Goal: Use online tool/utility: Use online tool/utility

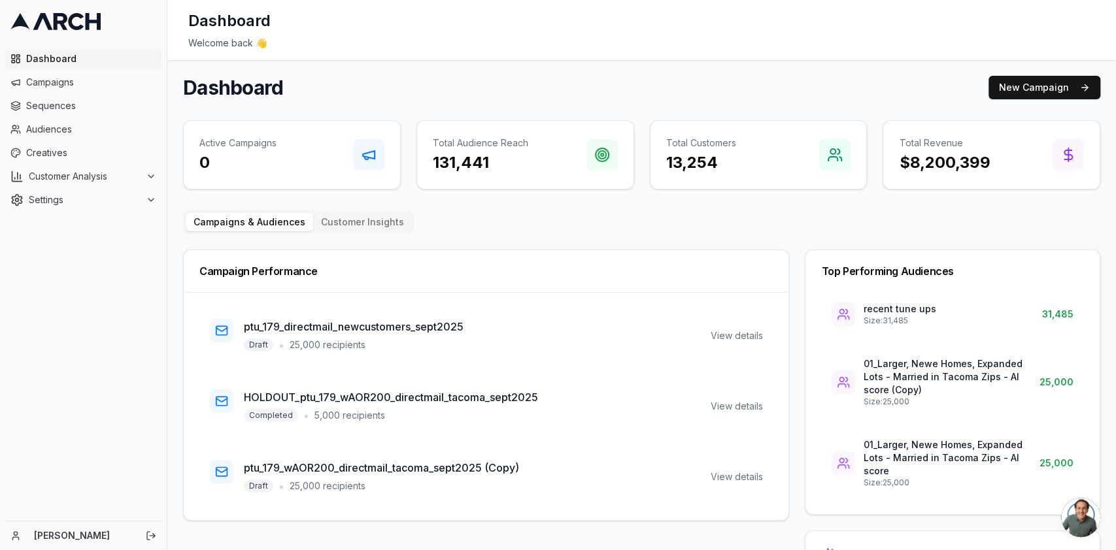
click at [1080, 505] on span "Open chat" at bounding box center [1080, 517] width 39 height 39
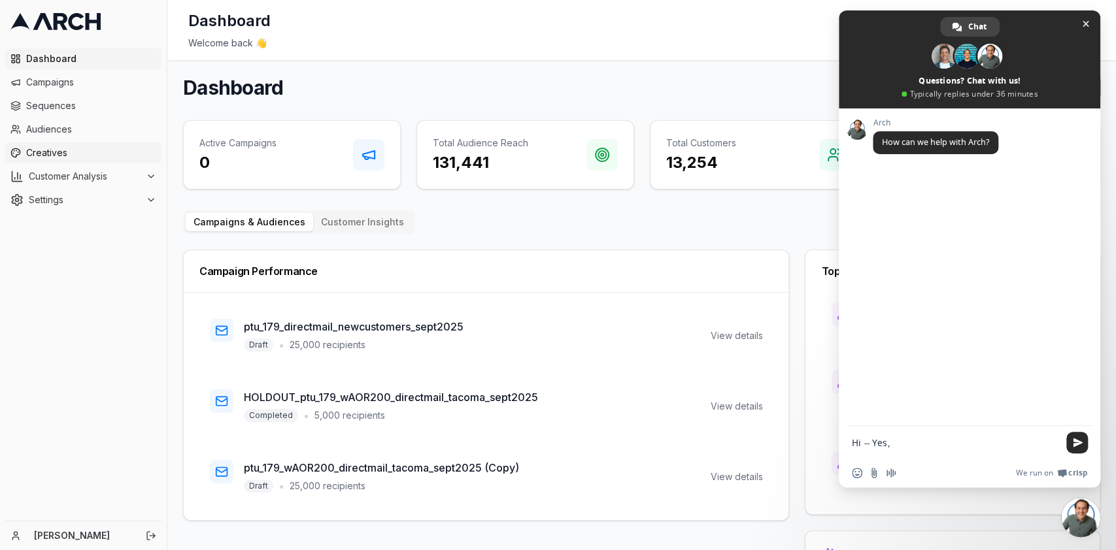
type textarea "Hi -- Yes,"
click at [52, 144] on link "Creatives" at bounding box center [83, 152] width 156 height 21
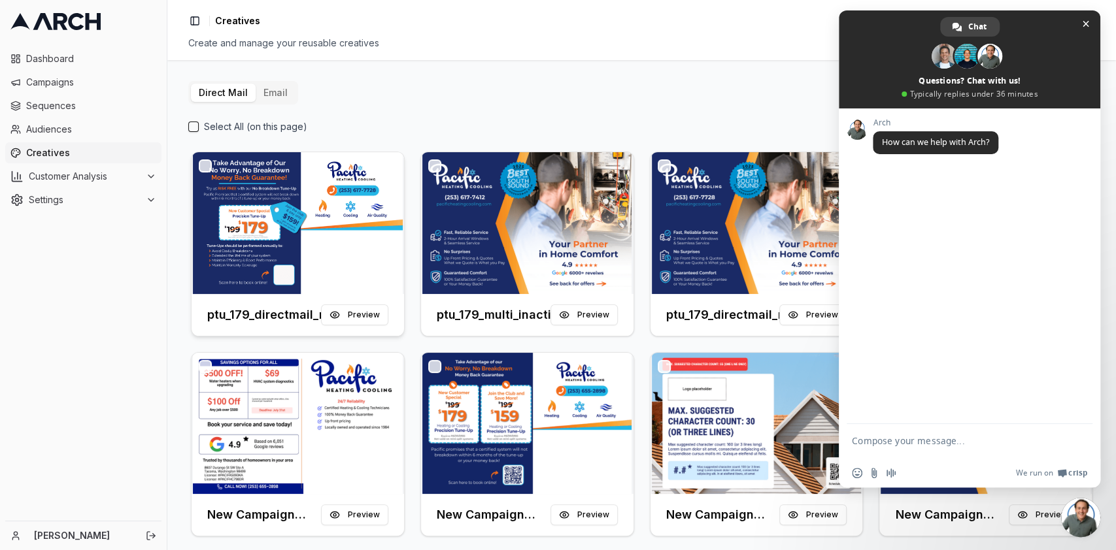
click at [288, 269] on img at bounding box center [298, 223] width 212 height 142
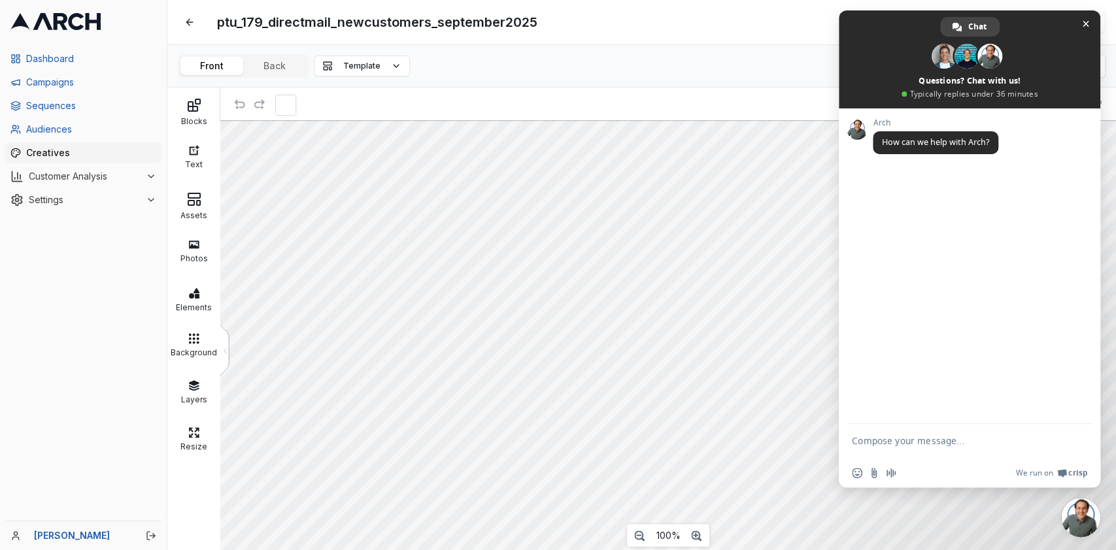
scroll to position [16, 0]
click at [293, 70] on button "Back" at bounding box center [274, 66] width 63 height 18
click at [1082, 24] on span "Close chat" at bounding box center [1085, 24] width 7 height 7
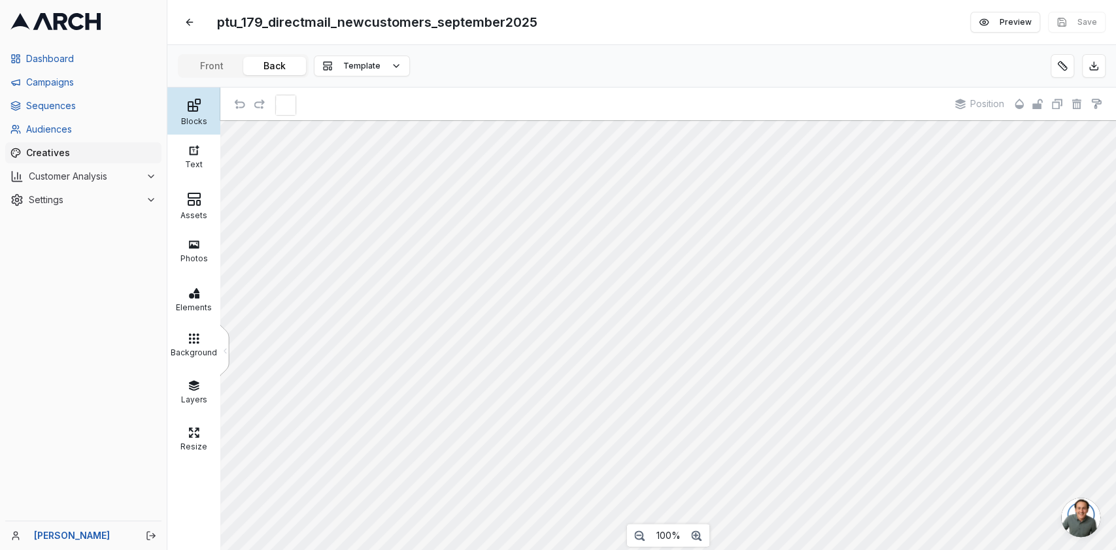
click at [178, 112] on div at bounding box center [194, 105] width 46 height 16
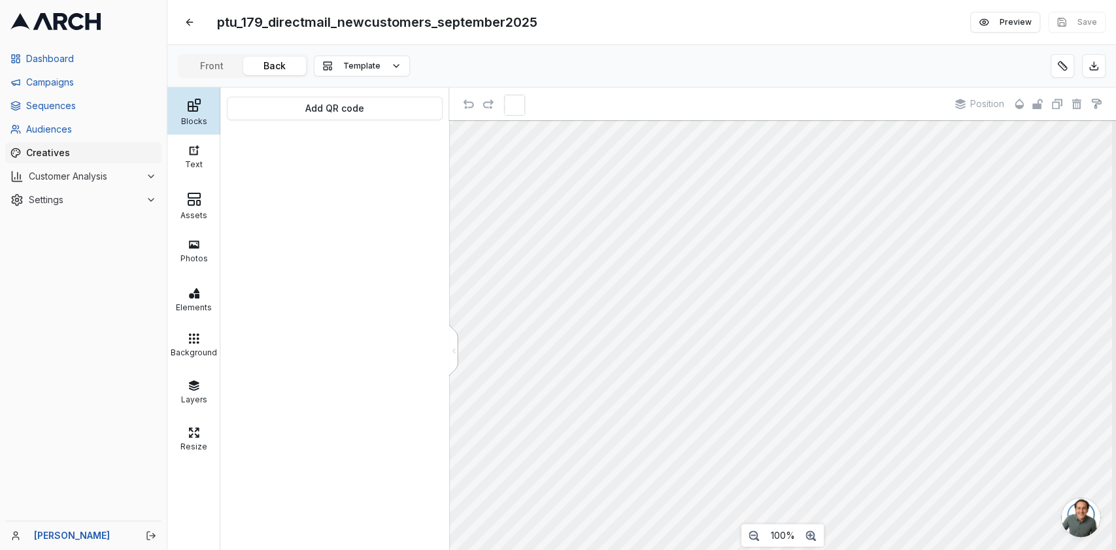
click at [178, 112] on div at bounding box center [194, 105] width 46 height 16
click at [295, 112] on button "Add QR code" at bounding box center [335, 109] width 216 height 24
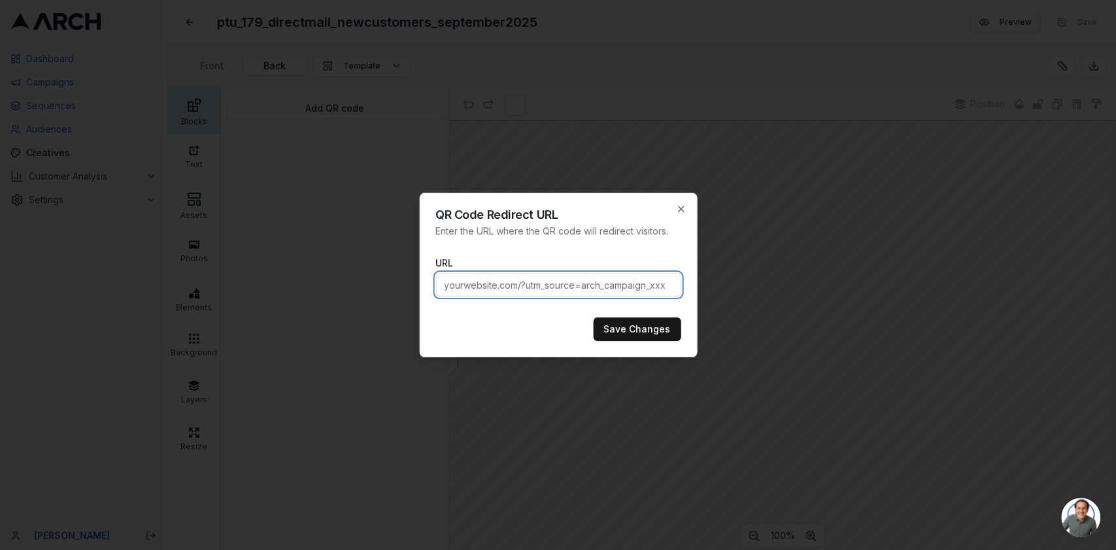
paste input "https://www.pacificheatingcooling.com/heating/heating-maintenance-179/?utm_sour…"
type input "https://www.pacificheatingcooling.com/heating/heating-maintenance-179/?utm_sour…"
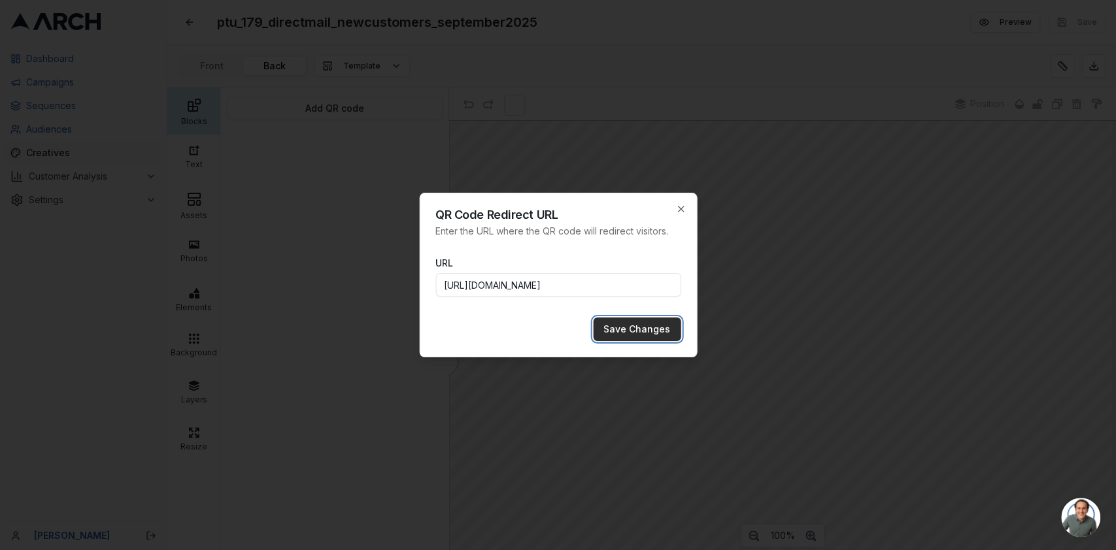
scroll to position [0, 0]
click at [607, 322] on button "Save Changes" at bounding box center [637, 330] width 88 height 24
click at [616, 325] on button "Save Changes" at bounding box center [637, 330] width 88 height 24
click at [680, 208] on icon "button" at bounding box center [680, 209] width 5 height 5
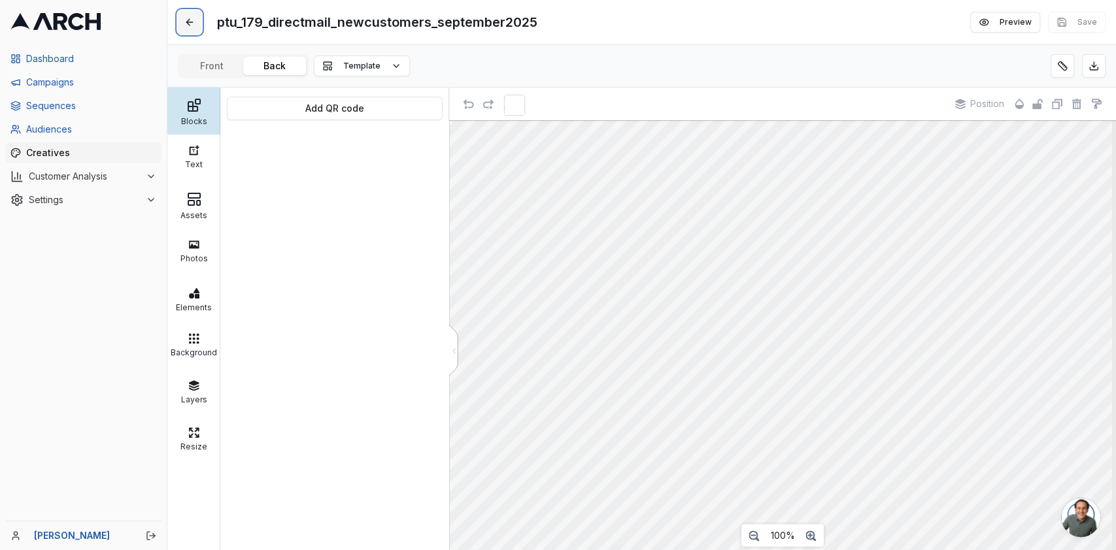
click at [192, 26] on button at bounding box center [190, 22] width 24 height 24
